Goal: Transaction & Acquisition: Purchase product/service

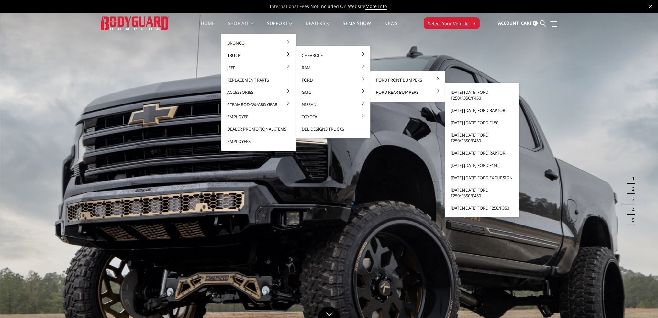
click at [462, 109] on link "[DATE]-[DATE] Ford Raptor" at bounding box center [481, 110] width 69 height 12
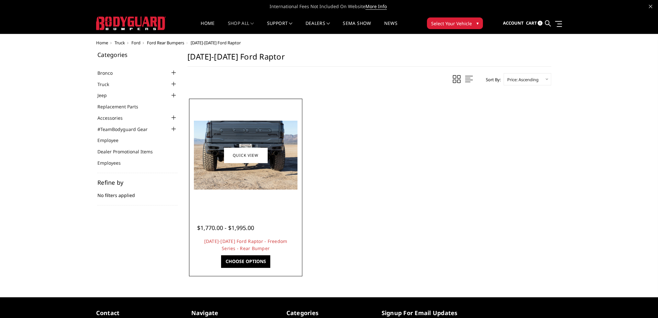
click at [260, 144] on img at bounding box center [246, 155] width 104 height 69
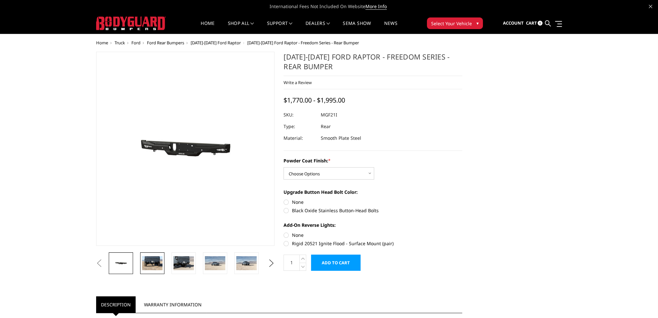
click at [154, 264] on img at bounding box center [152, 263] width 20 height 14
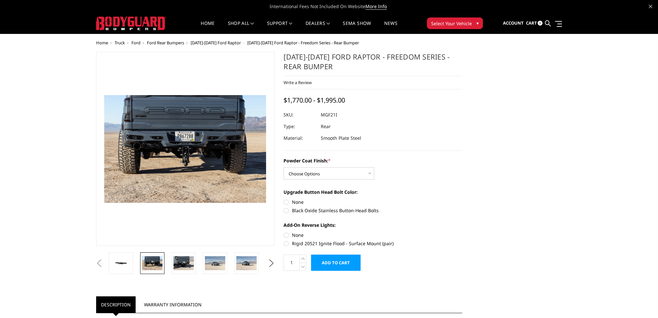
click at [174, 152] on img at bounding box center [185, 149] width 162 height 108
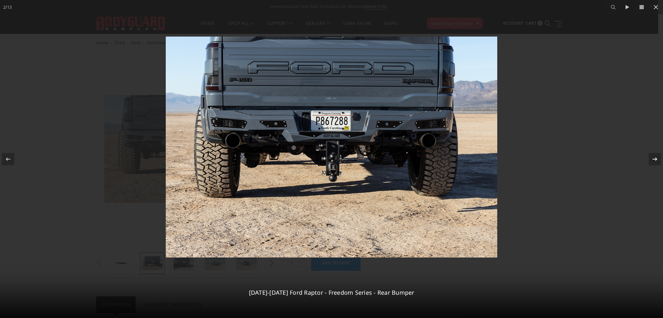
click at [650, 160] on div at bounding box center [655, 159] width 12 height 12
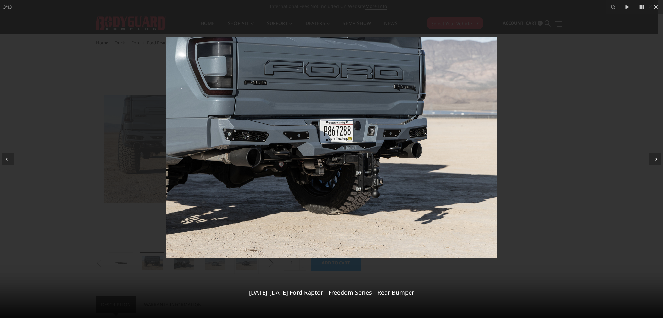
click at [651, 159] on icon at bounding box center [655, 159] width 8 height 8
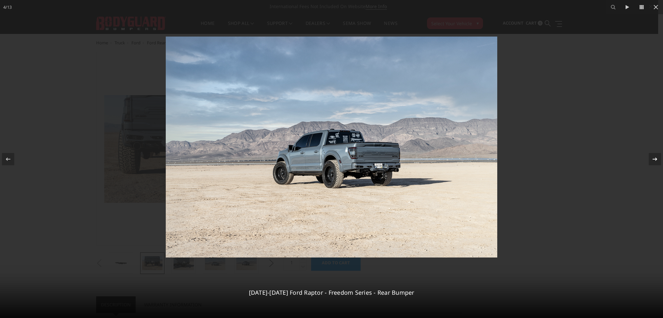
click at [651, 159] on icon at bounding box center [655, 159] width 8 height 8
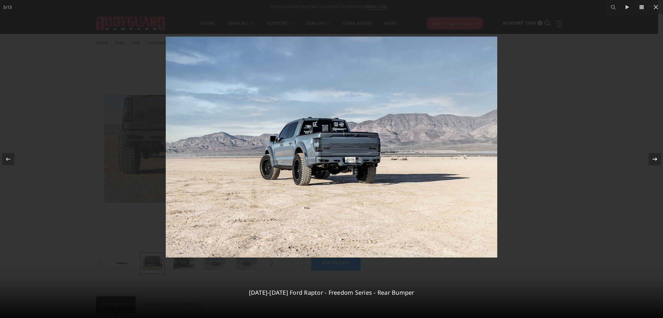
click at [651, 159] on icon at bounding box center [655, 159] width 8 height 8
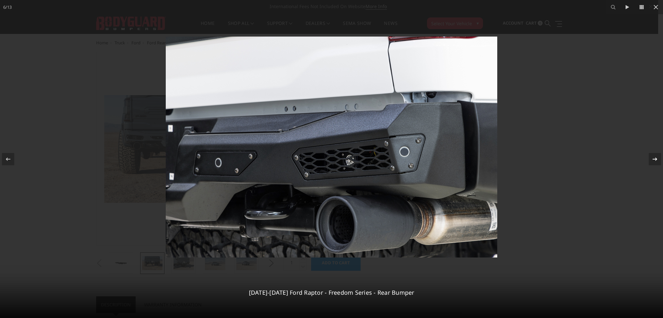
click at [651, 159] on icon at bounding box center [655, 159] width 8 height 8
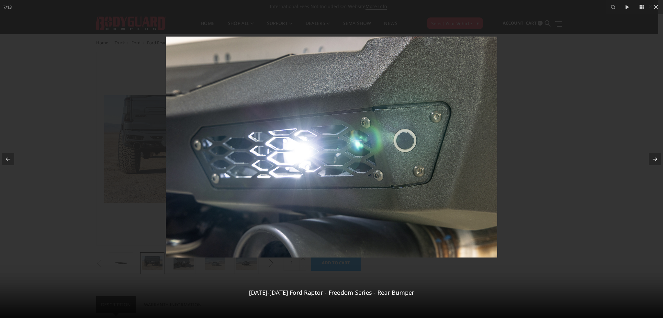
click at [651, 159] on icon at bounding box center [655, 159] width 8 height 8
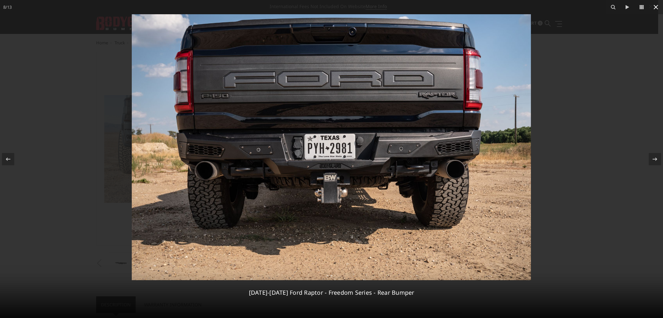
click at [658, 7] on icon at bounding box center [656, 7] width 8 height 8
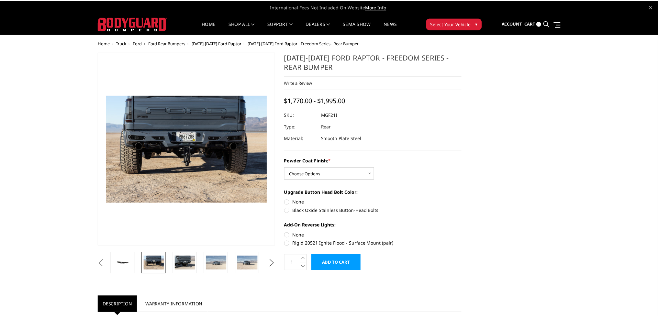
scroll to position [0, 155]
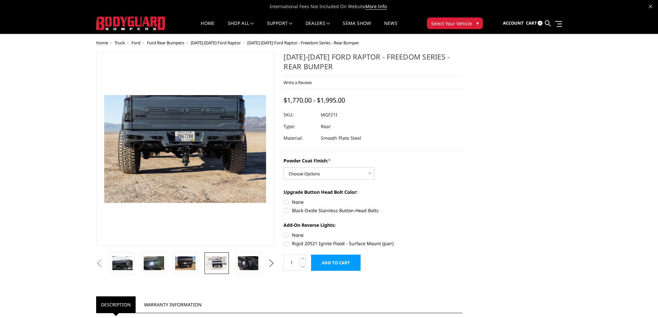
click at [220, 266] on img at bounding box center [217, 263] width 20 height 14
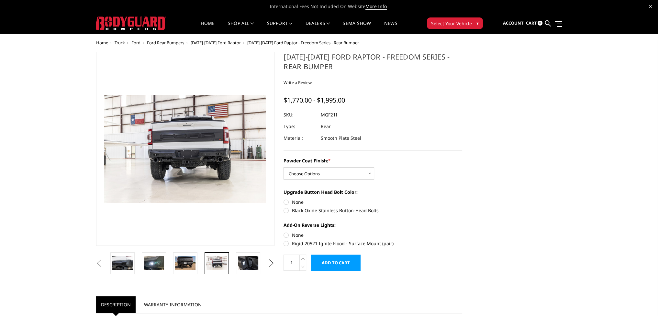
click at [272, 264] on button "Next" at bounding box center [271, 264] width 10 height 10
click at [271, 264] on button "Next" at bounding box center [271, 264] width 10 height 10
click at [270, 264] on button "Next" at bounding box center [271, 264] width 10 height 10
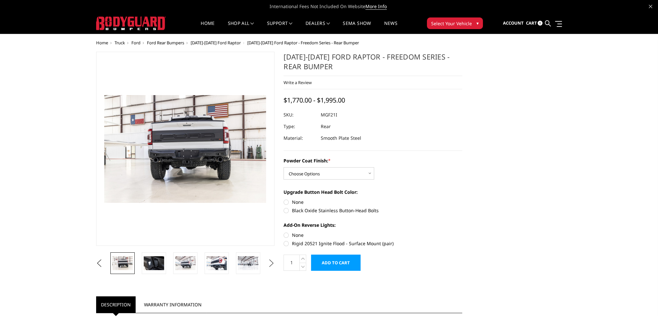
click at [267, 264] on button "Next" at bounding box center [271, 264] width 10 height 10
click at [181, 261] on img at bounding box center [185, 263] width 20 height 14
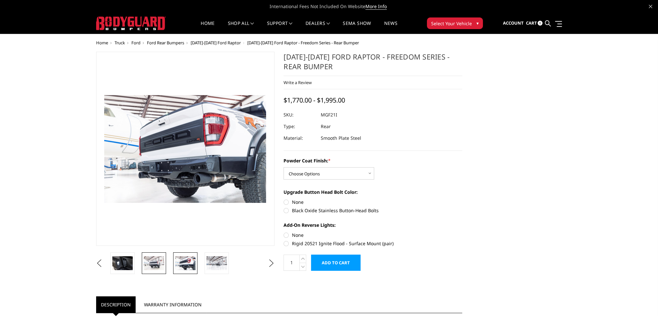
click at [151, 261] on img at bounding box center [154, 263] width 20 height 14
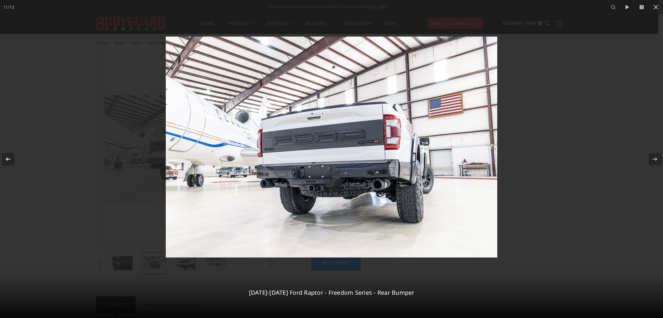
click at [7, 159] on icon at bounding box center [8, 158] width 5 height 3
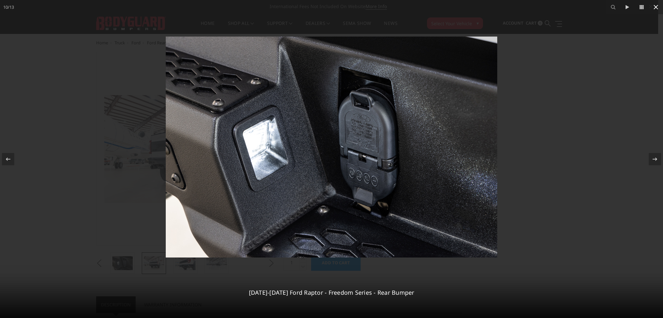
click at [658, 6] on icon at bounding box center [656, 7] width 8 height 8
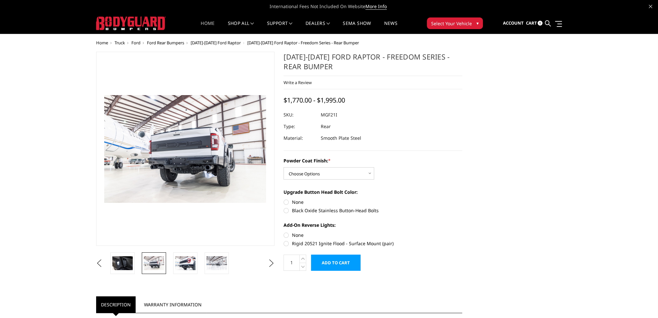
click at [208, 23] on link "Home" at bounding box center [208, 27] width 14 height 13
